Goal: Check status: Check status

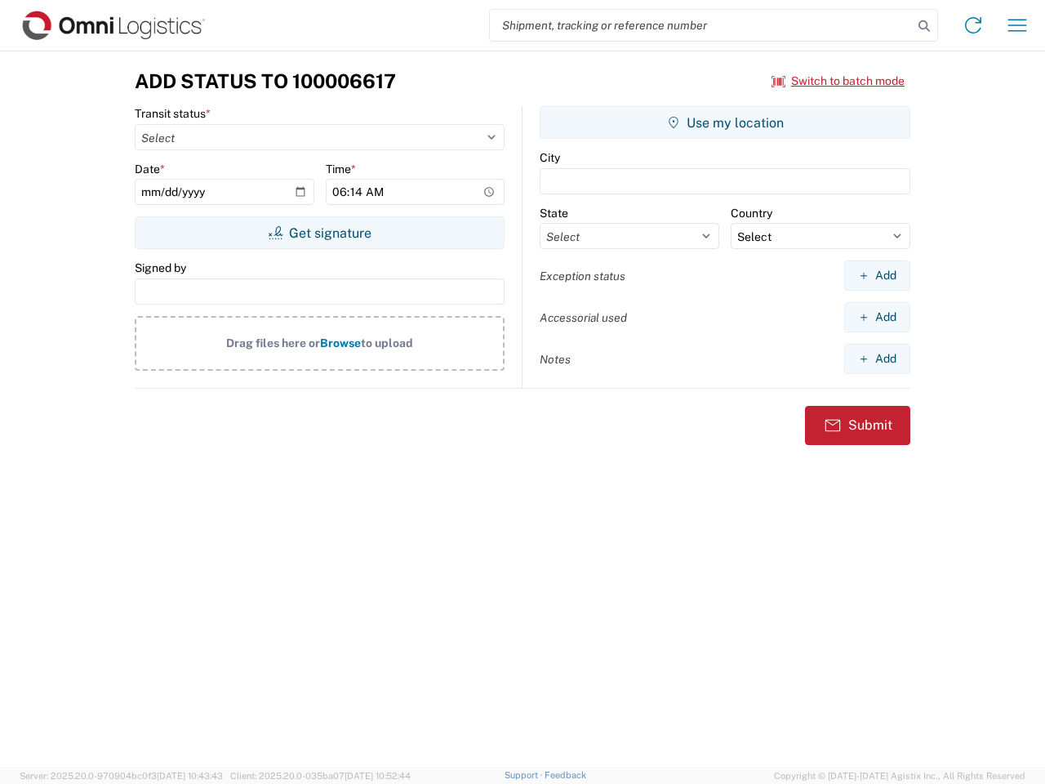
click at [701, 25] on input "search" at bounding box center [701, 25] width 423 height 31
click at [924, 26] on icon at bounding box center [924, 26] width 23 height 23
click at [973, 25] on icon at bounding box center [973, 25] width 26 height 26
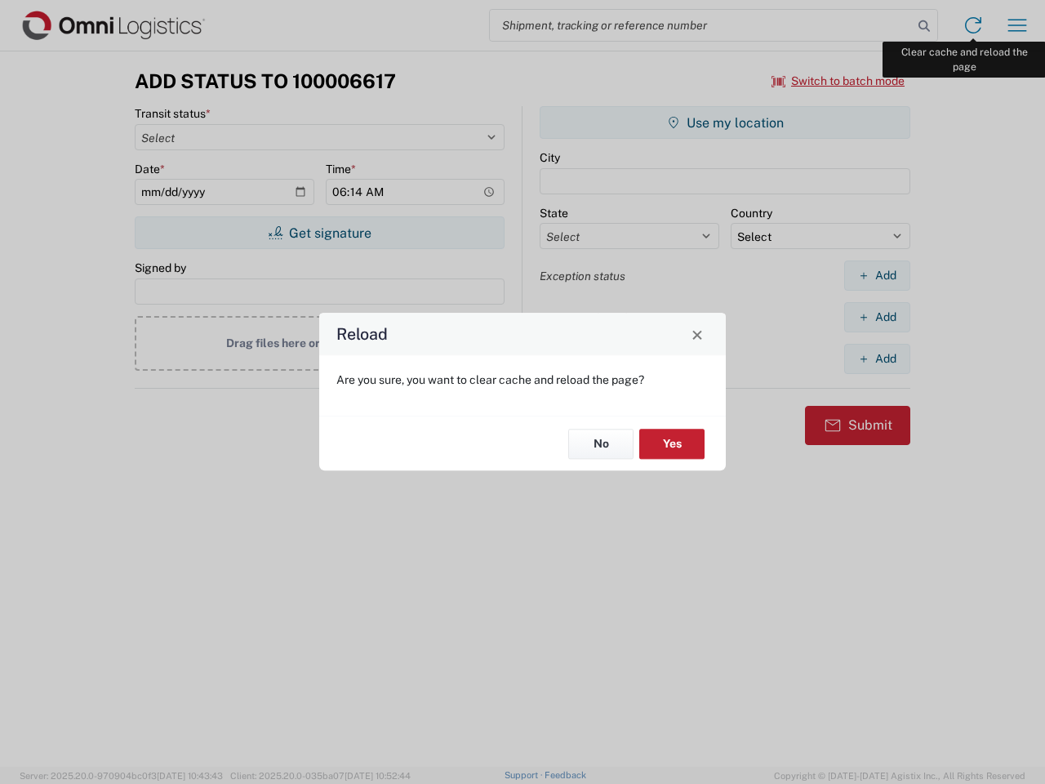
click at [1017, 25] on div "Reload Are you sure, you want to clear cache and reload the page? No Yes" at bounding box center [522, 392] width 1045 height 784
click at [839, 81] on div "Reload Are you sure, you want to clear cache and reload the page? No Yes" at bounding box center [522, 392] width 1045 height 784
click at [319, 233] on div "Reload Are you sure, you want to clear cache and reload the page? No Yes" at bounding box center [522, 392] width 1045 height 784
click at [725, 122] on div "Reload Are you sure, you want to clear cache and reload the page? No Yes" at bounding box center [522, 392] width 1045 height 784
click at [877, 275] on div "Reload Are you sure, you want to clear cache and reload the page? No Yes" at bounding box center [522, 392] width 1045 height 784
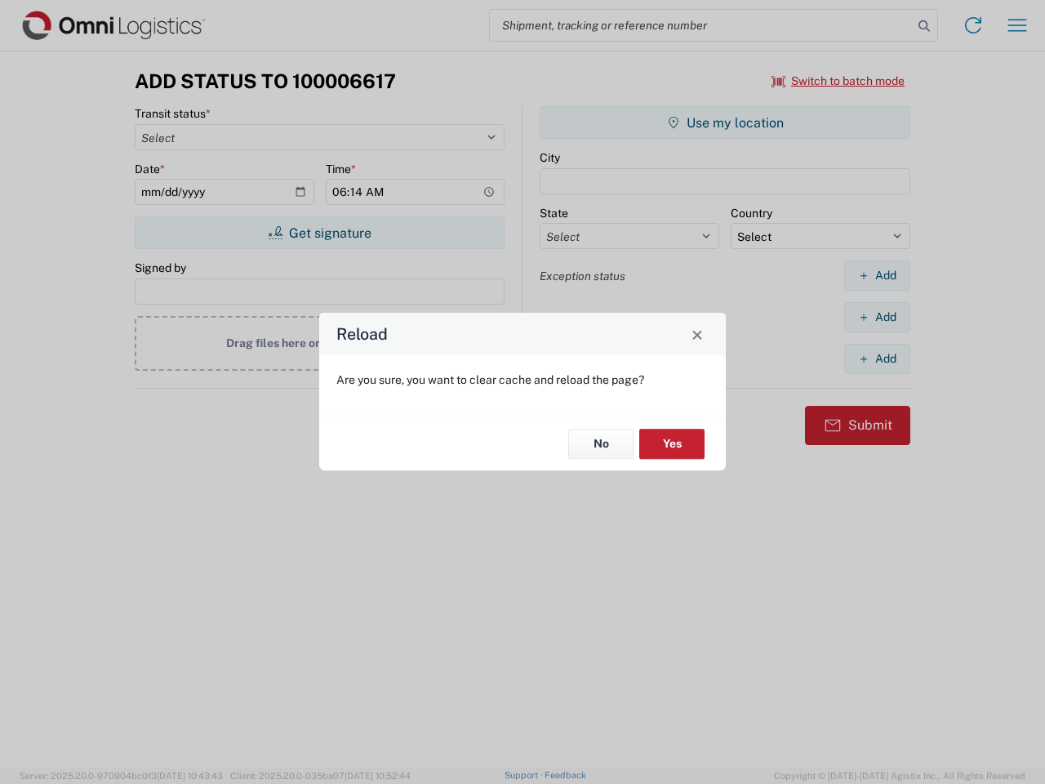
click at [877, 317] on div "Reload Are you sure, you want to clear cache and reload the page? No Yes" at bounding box center [522, 392] width 1045 height 784
click at [877, 358] on div "Reload Are you sure, you want to clear cache and reload the page? No Yes" at bounding box center [522, 392] width 1045 height 784
